Goal: Information Seeking & Learning: Learn about a topic

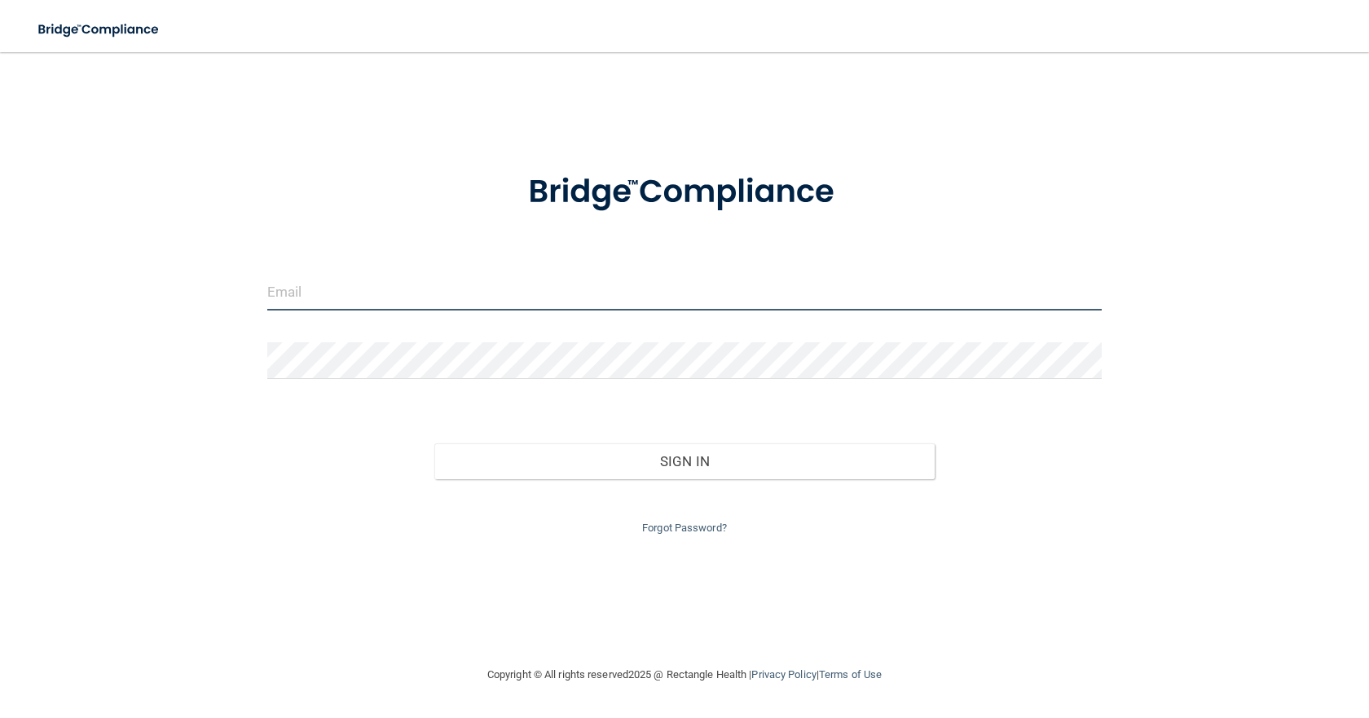
click at [279, 287] on input "email" at bounding box center [684, 292] width 834 height 37
type input "[EMAIL_ADDRESS][DOMAIN_NAME]"
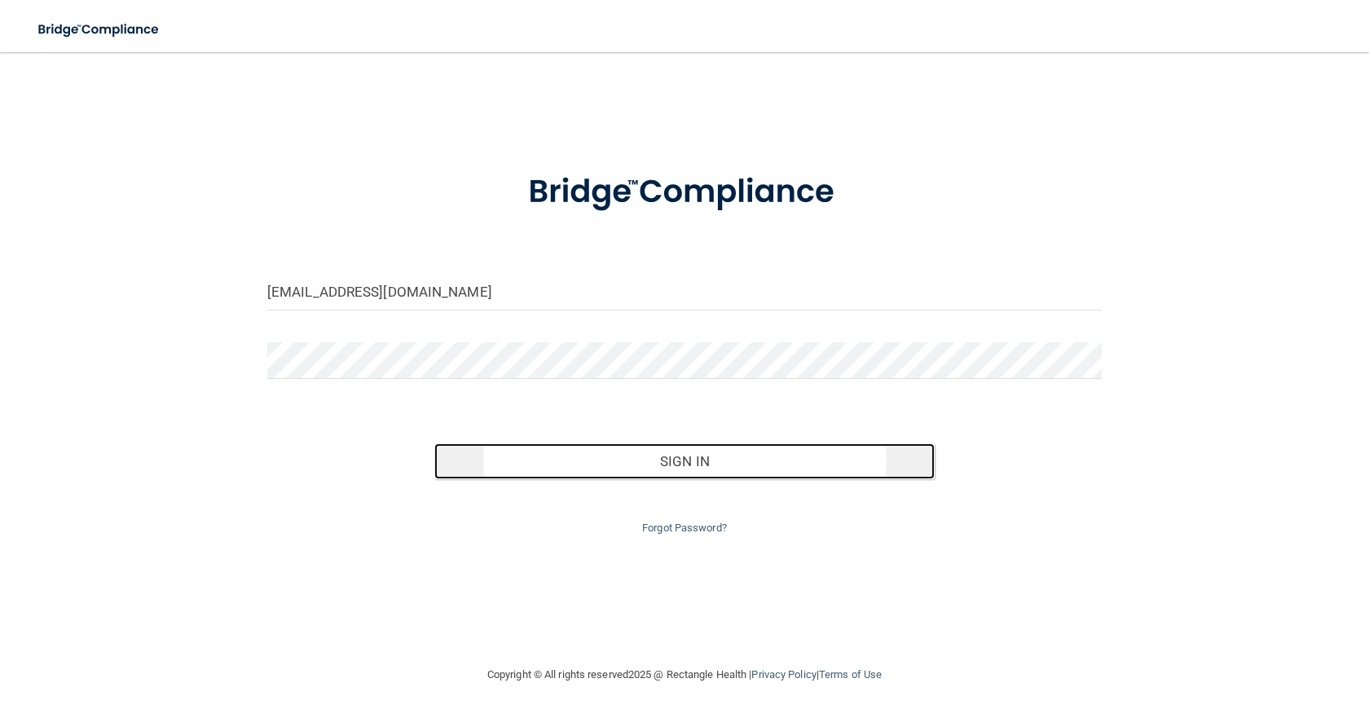
click at [526, 455] on button "Sign In" at bounding box center [684, 461] width 500 height 36
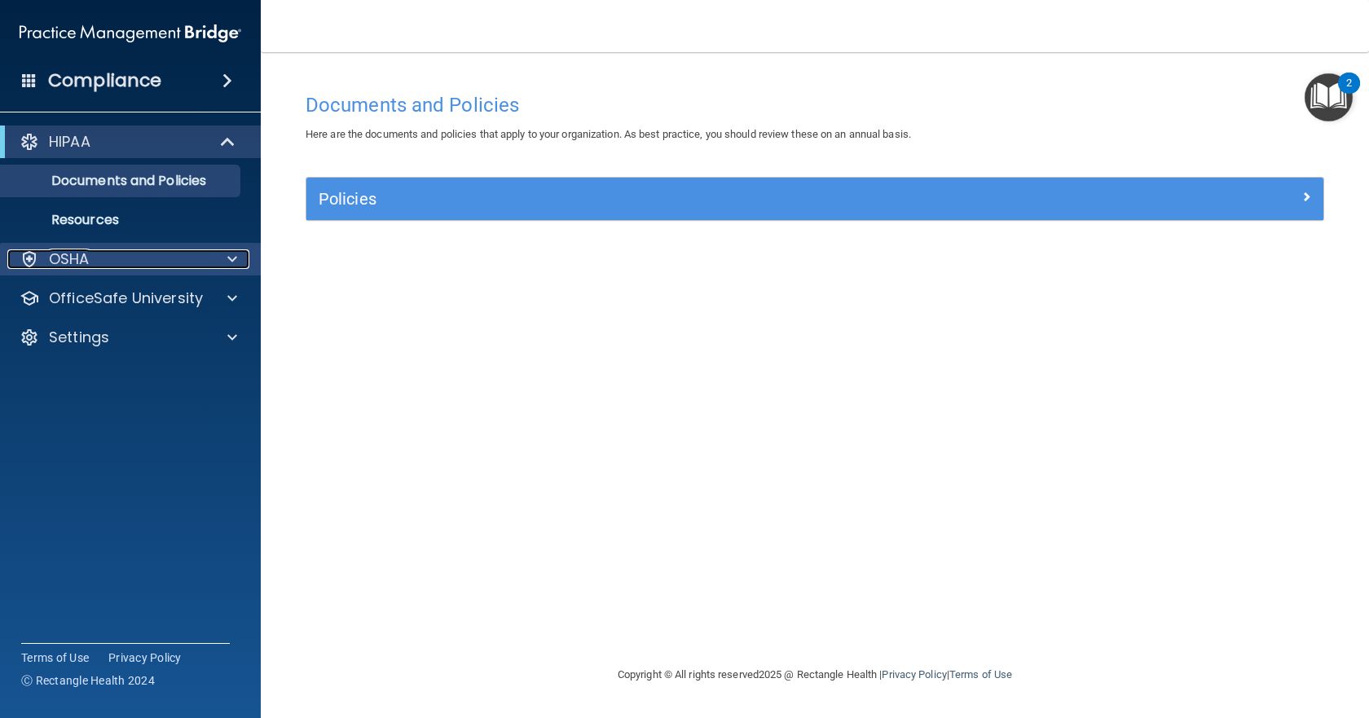
click at [95, 262] on div "OSHA" at bounding box center [108, 259] width 202 height 20
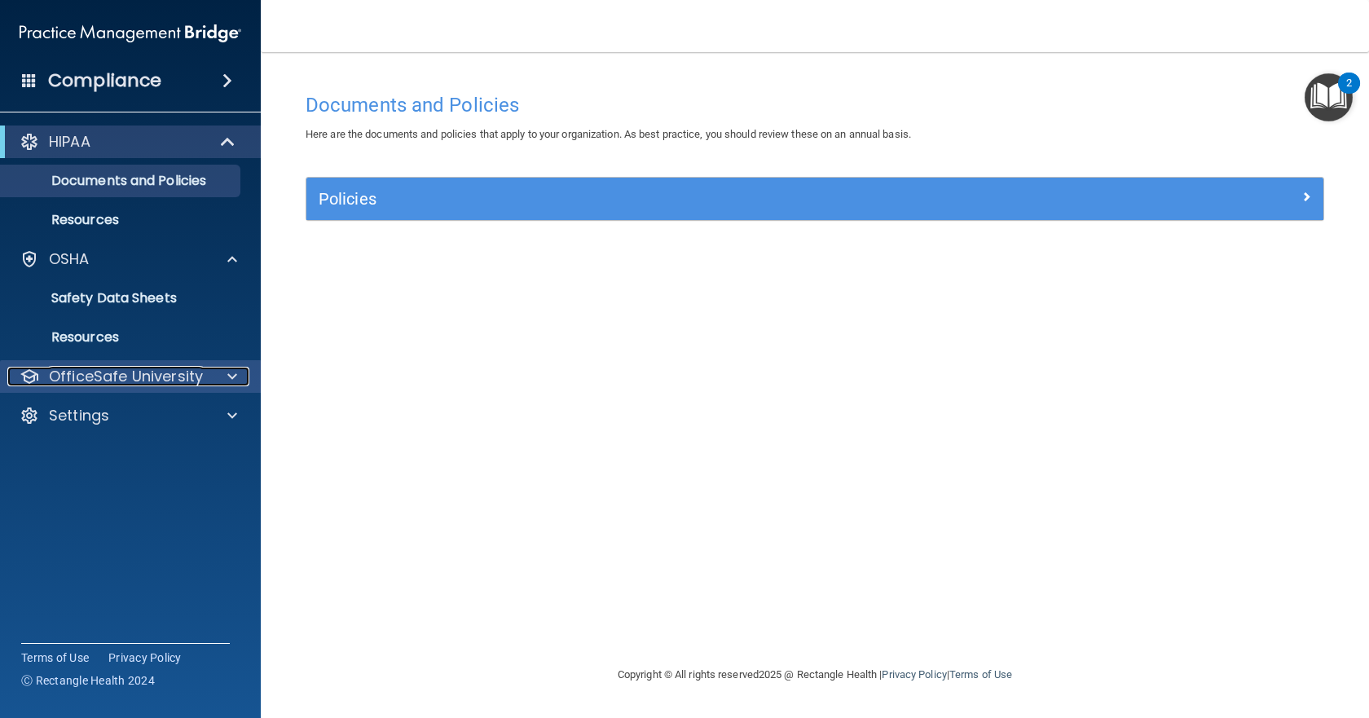
click at [166, 372] on p "OfficeSafe University" at bounding box center [126, 377] width 154 height 20
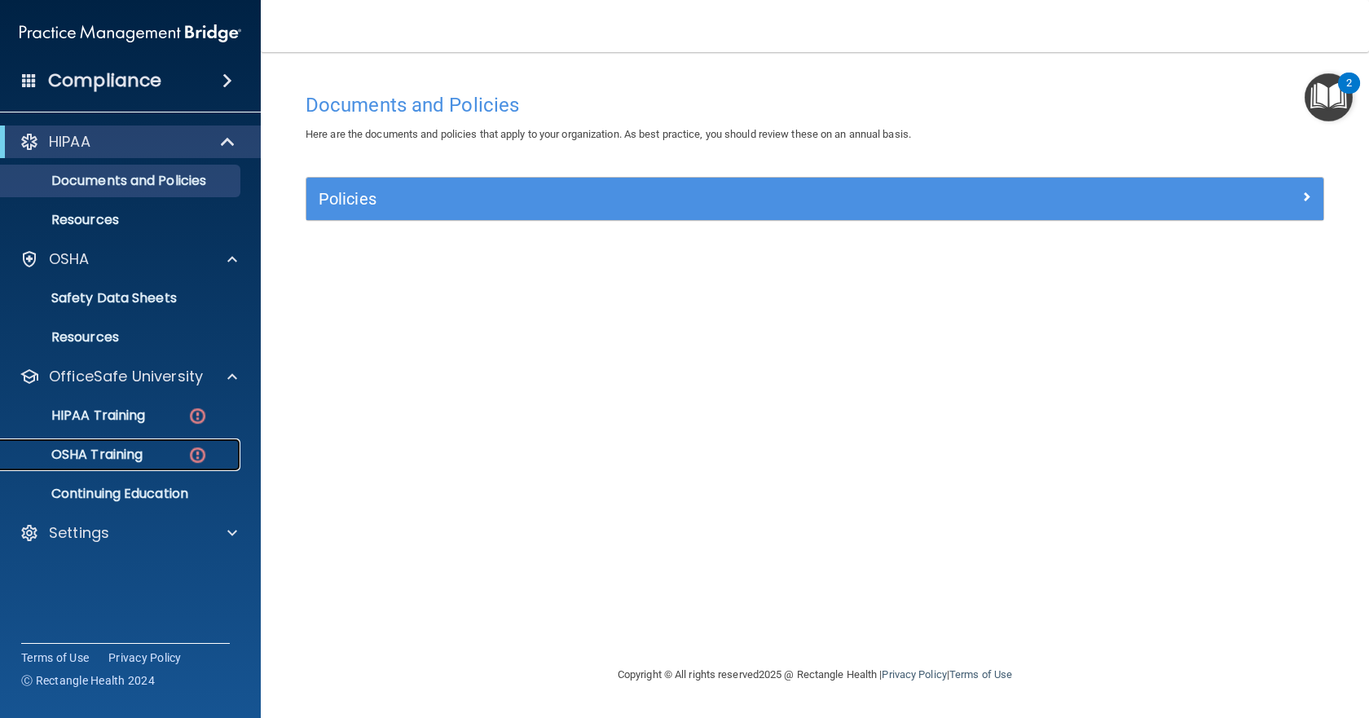
click at [125, 450] on p "OSHA Training" at bounding box center [77, 455] width 132 height 16
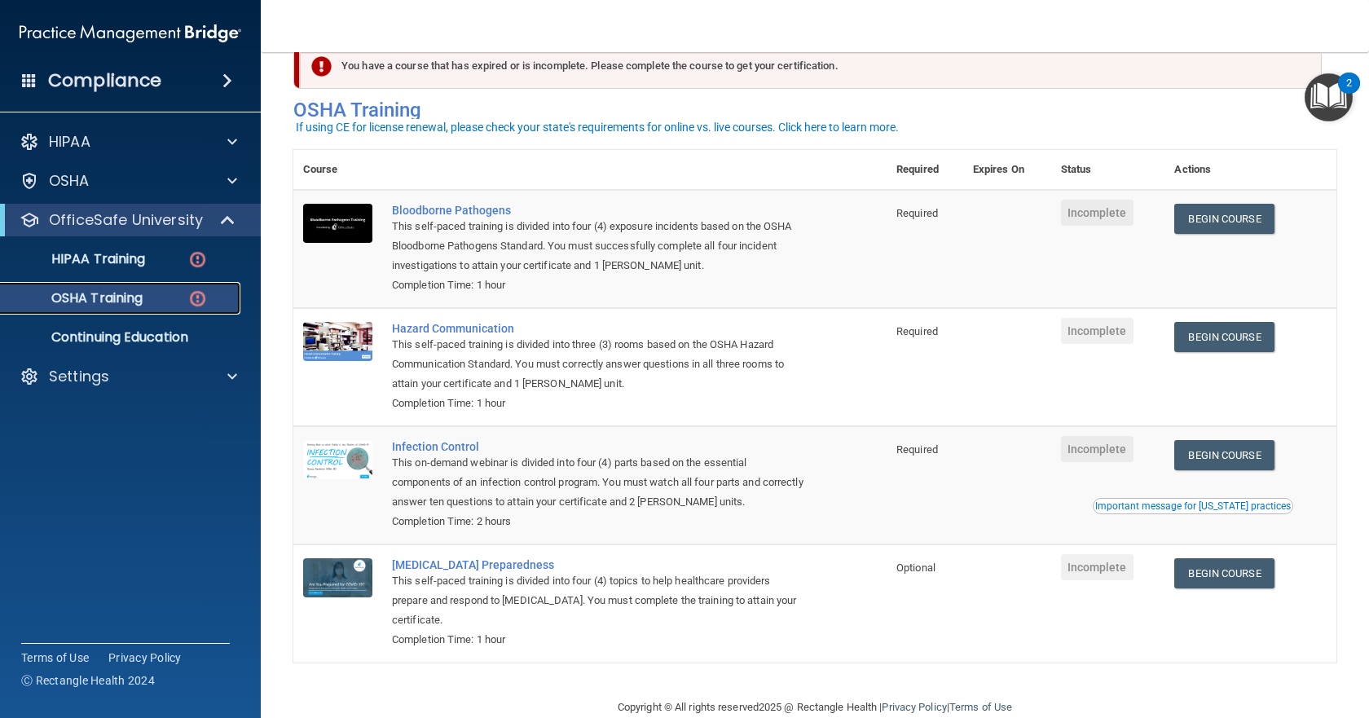
scroll to position [71, 0]
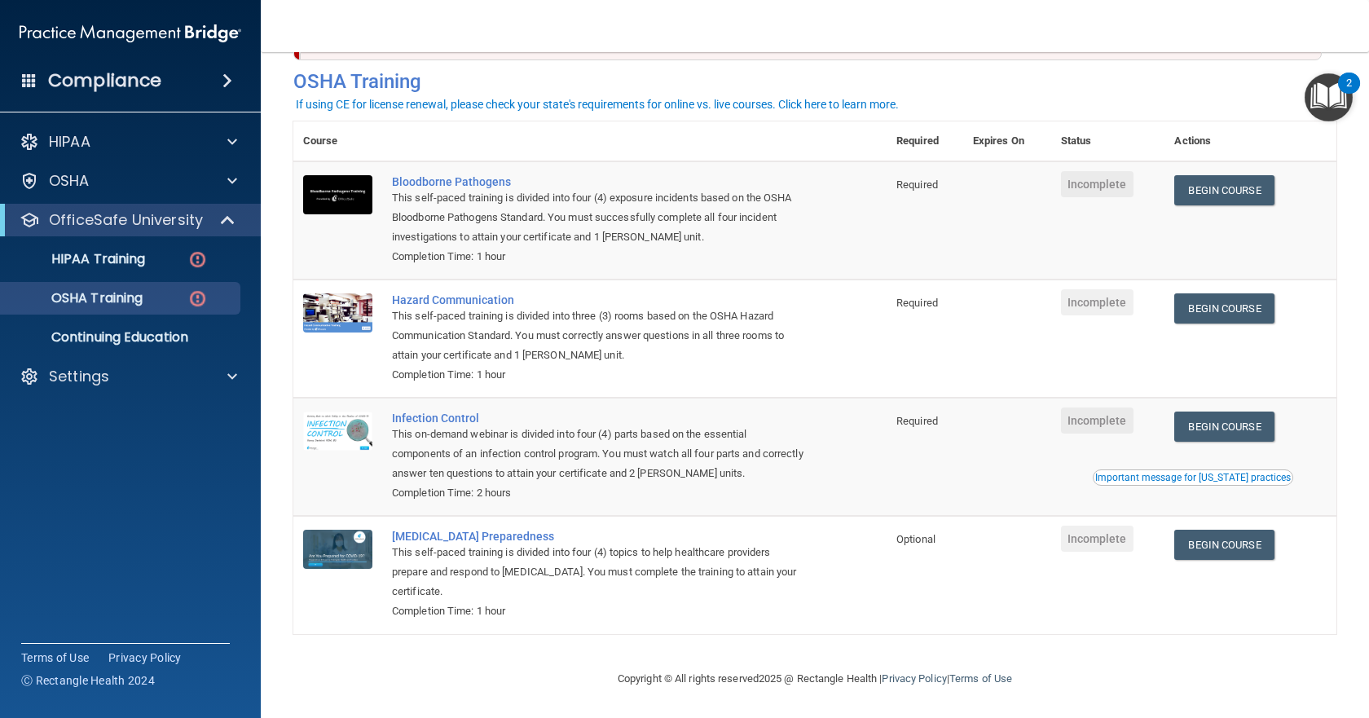
click at [975, 618] on td at bounding box center [1007, 574] width 88 height 117
click at [112, 255] on p "HIPAA Training" at bounding box center [78, 259] width 134 height 16
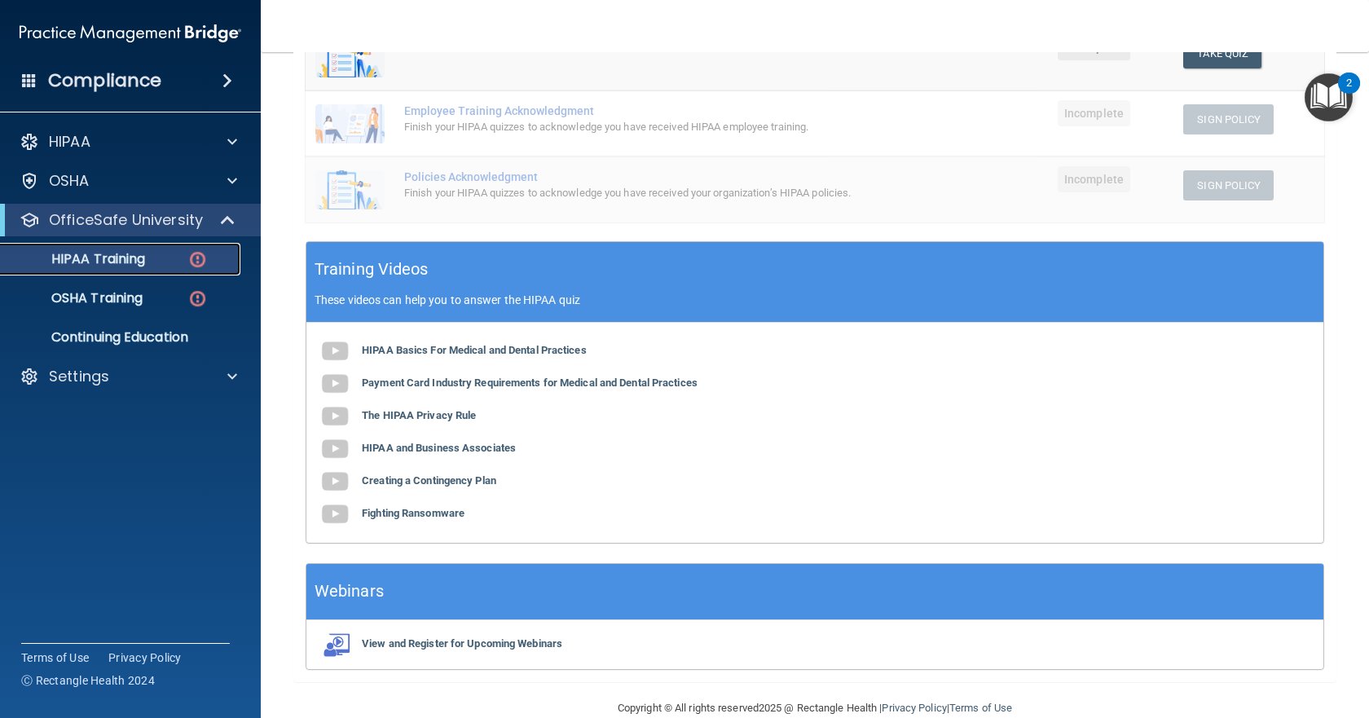
scroll to position [424, 0]
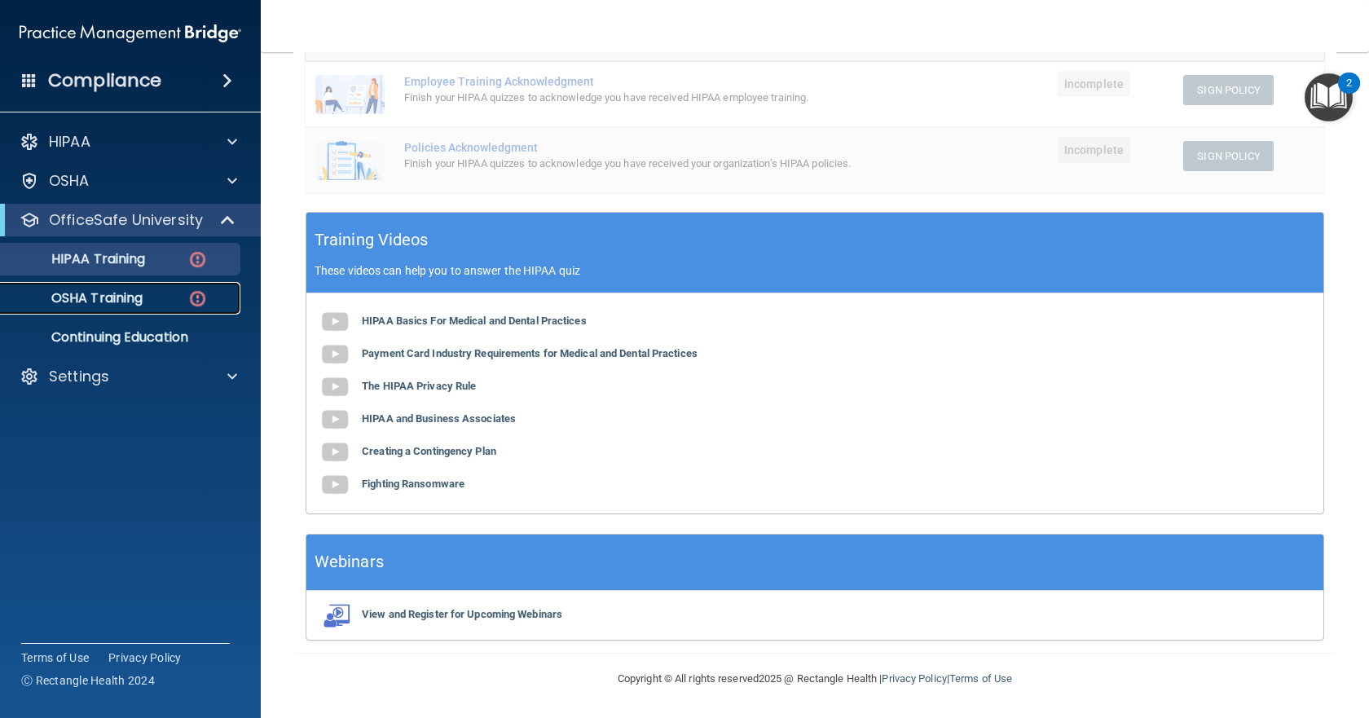
click at [122, 313] on link "OSHA Training" at bounding box center [112, 298] width 257 height 33
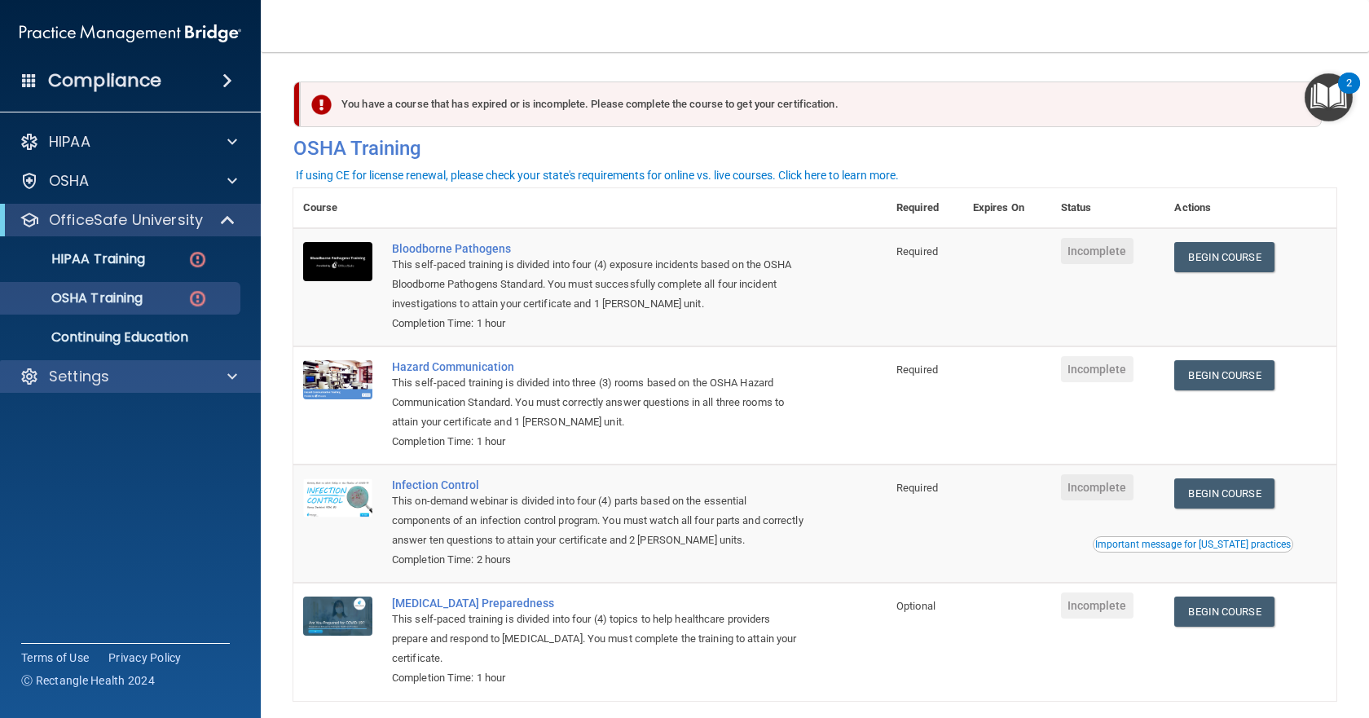
click at [121, 390] on div "Settings" at bounding box center [131, 376] width 262 height 33
